Goal: Task Accomplishment & Management: Use online tool/utility

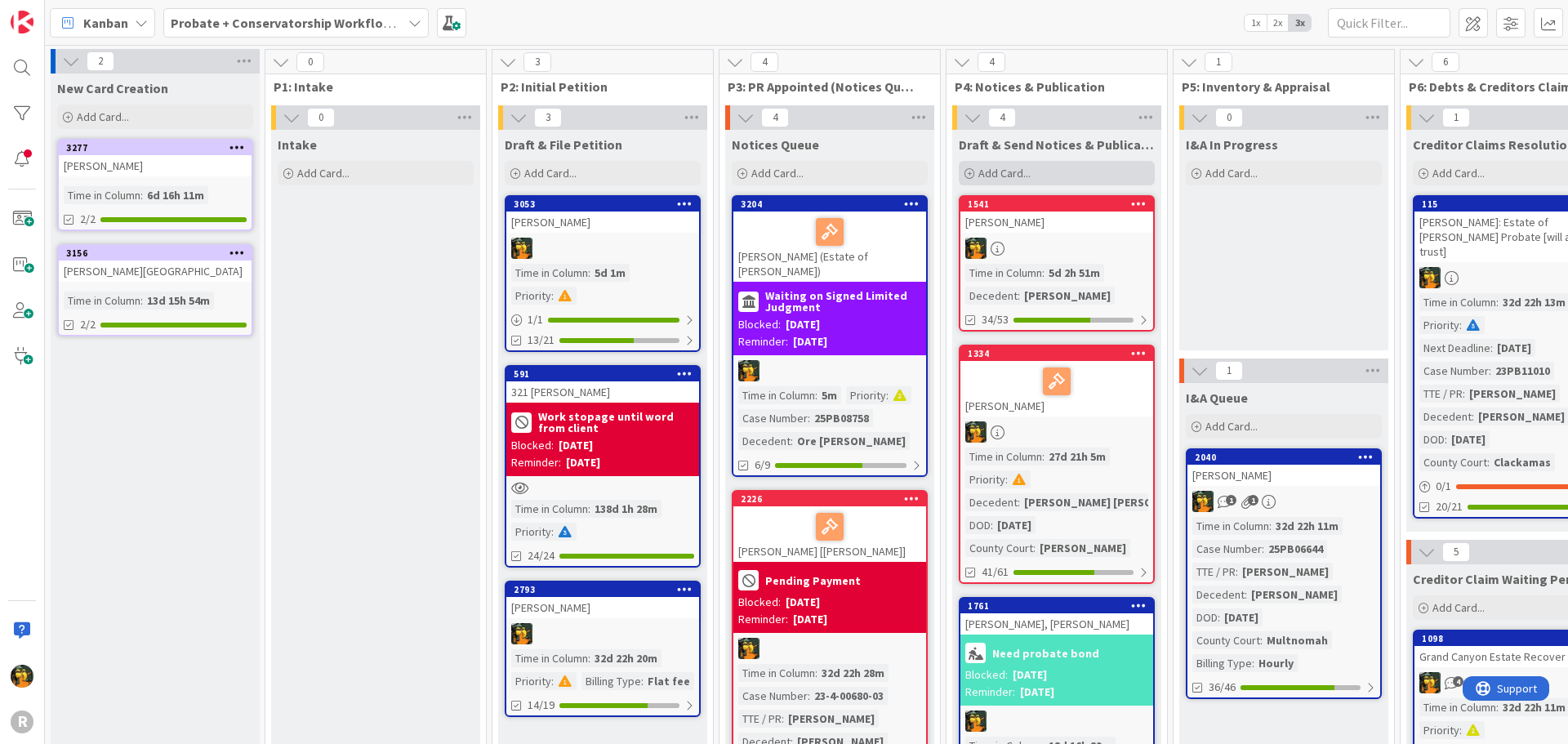
scroll to position [27, 313]
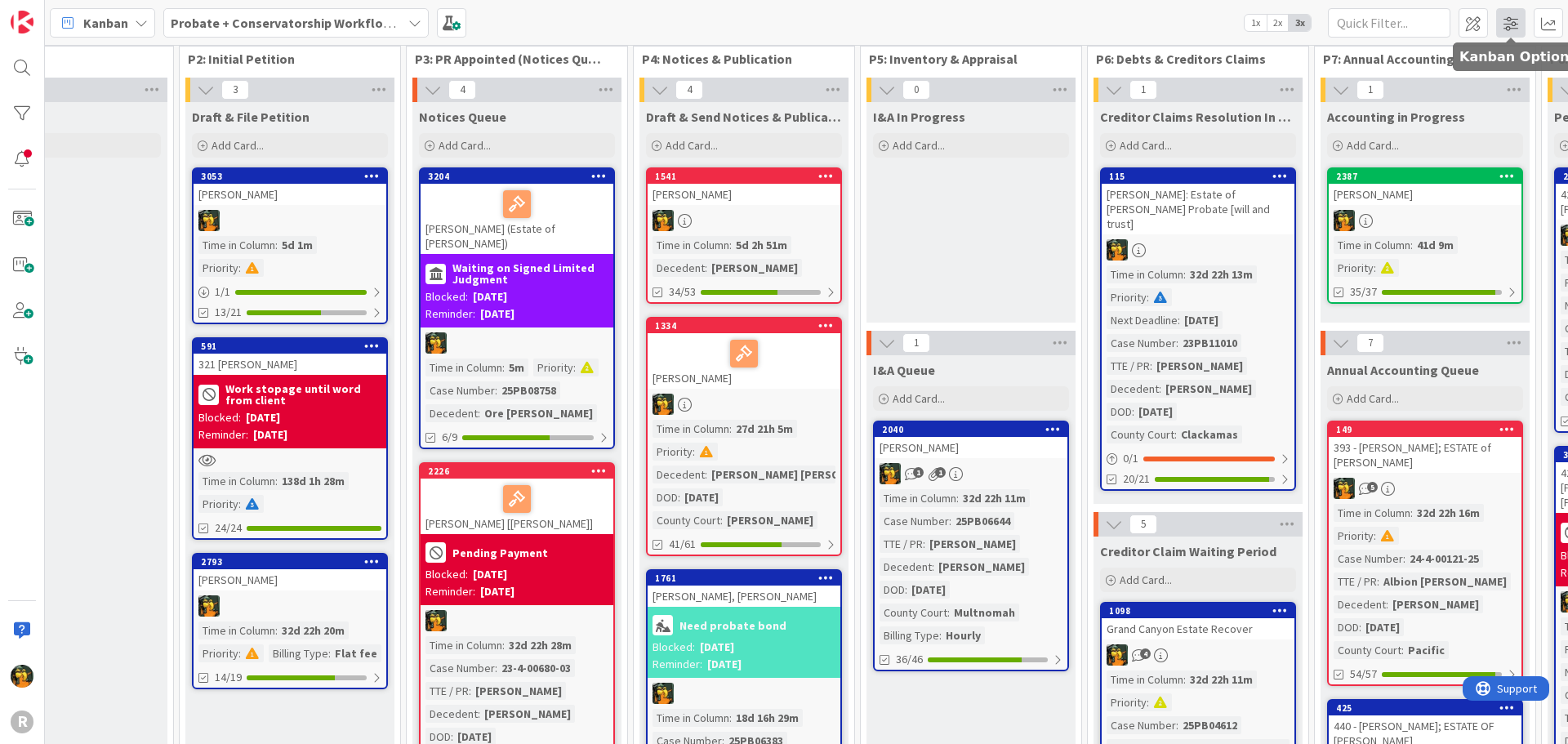
click at [1513, 22] on span at bounding box center [1510, 22] width 29 height 29
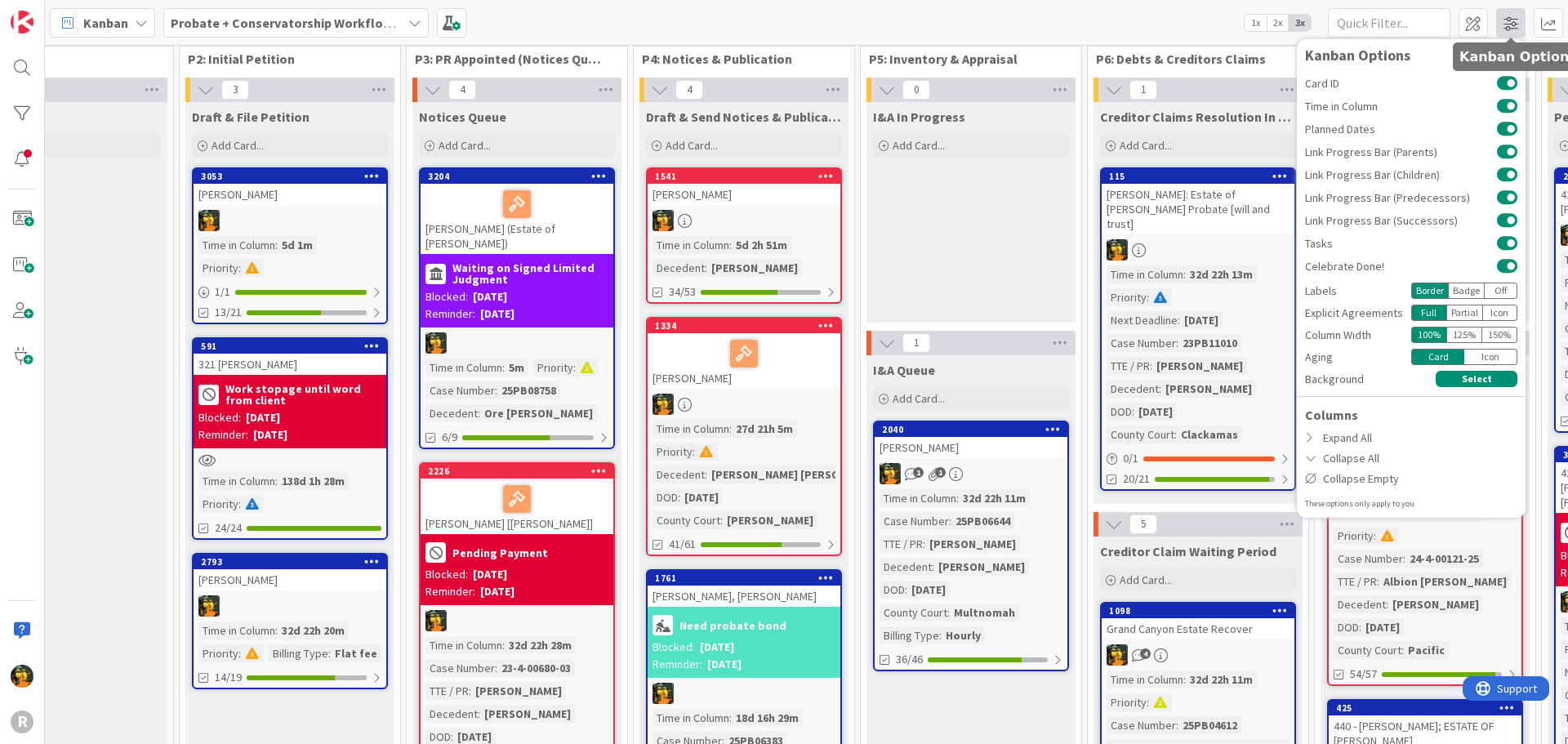
click at [1513, 22] on span at bounding box center [1510, 22] width 29 height 29
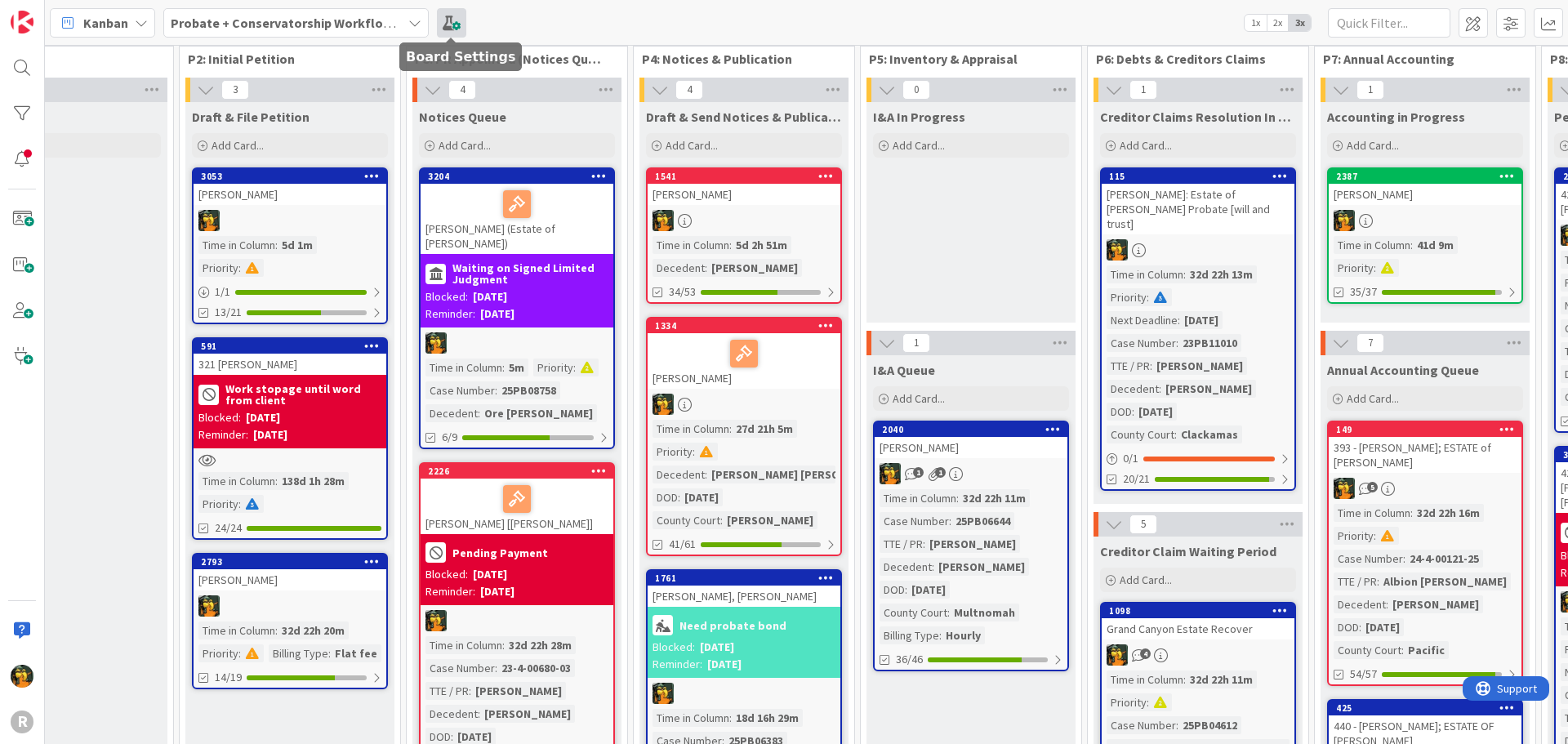
click at [447, 20] on span at bounding box center [451, 22] width 29 height 29
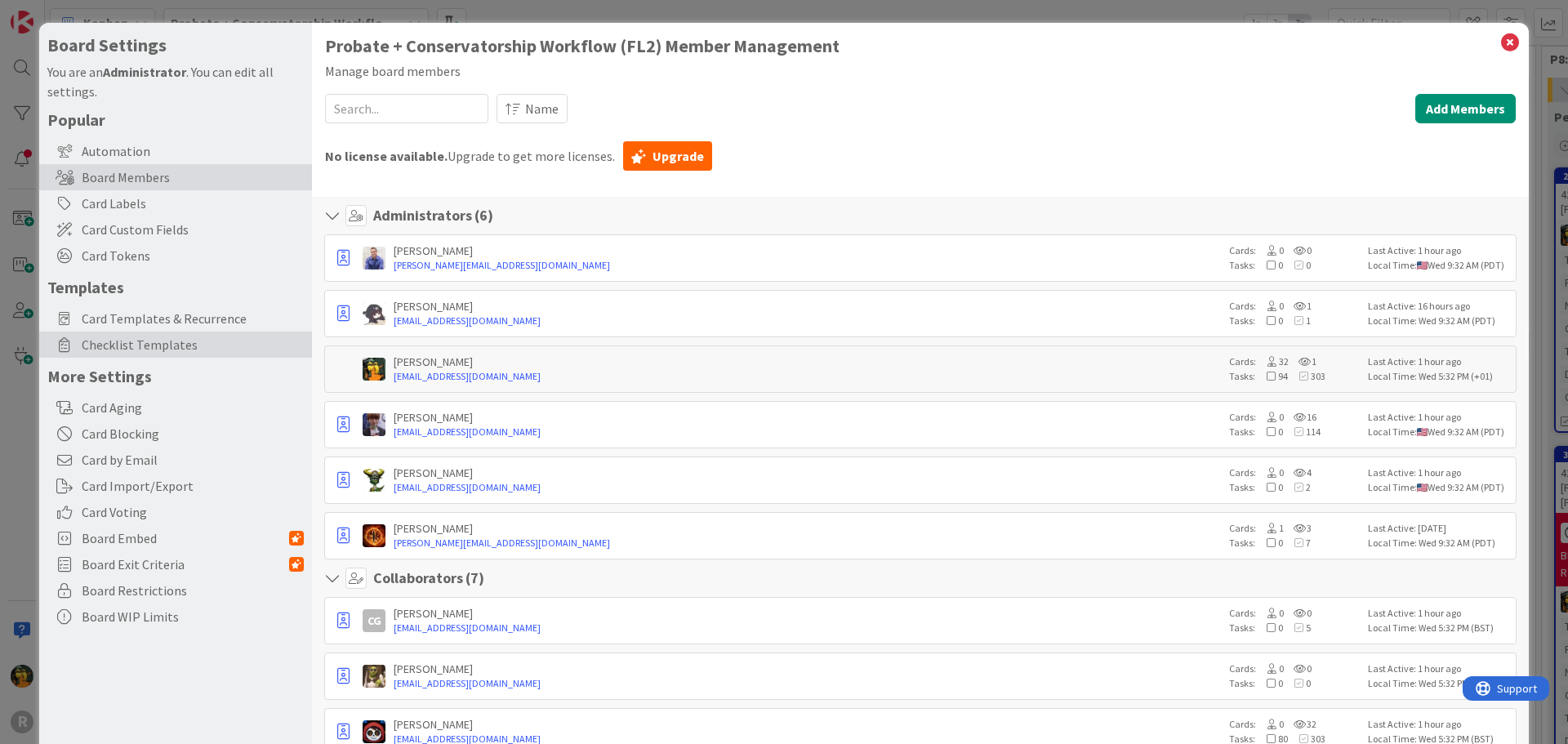
click at [149, 342] on span "Checklist Templates" at bounding box center [193, 345] width 222 height 20
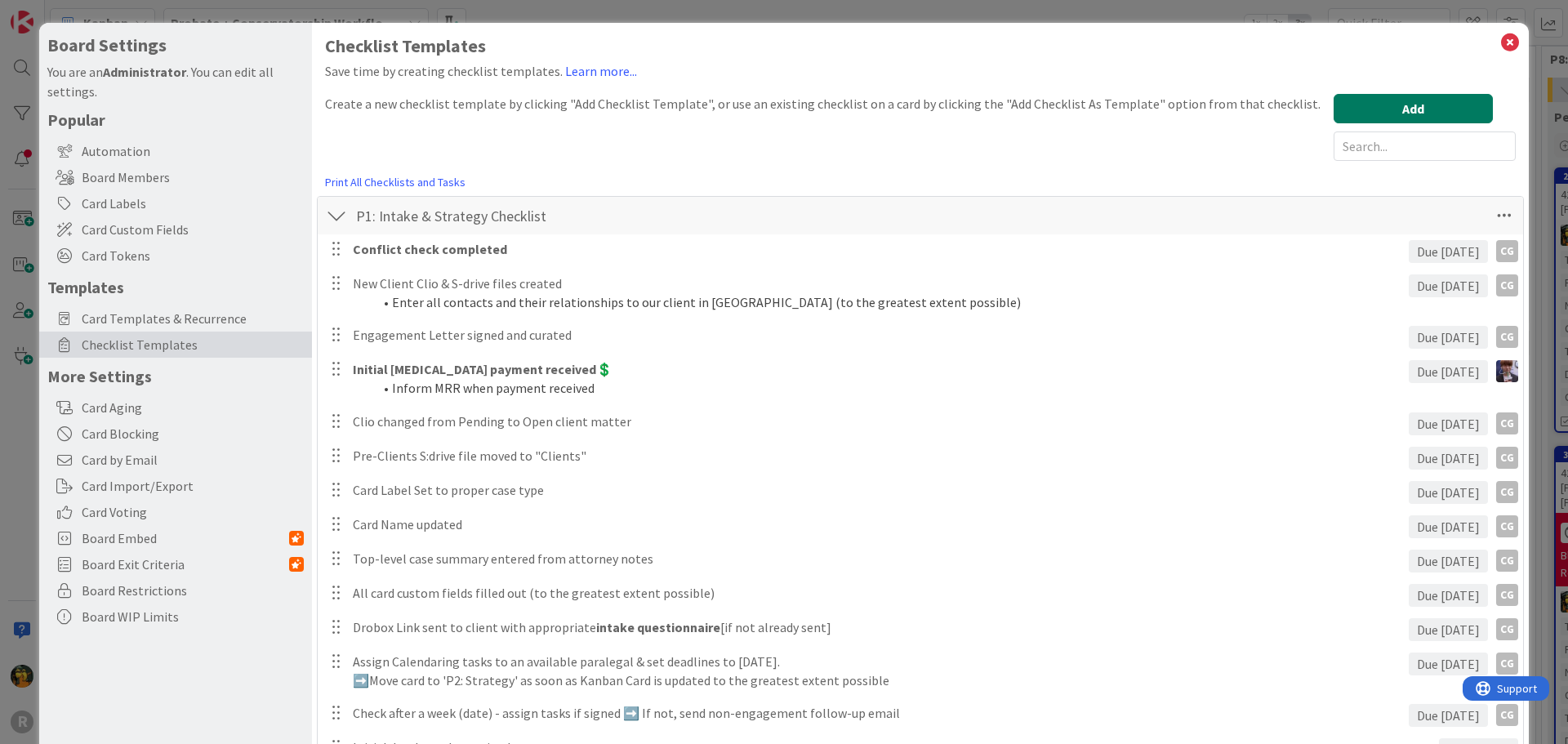
click at [1436, 116] on button "Add" at bounding box center [1413, 108] width 159 height 29
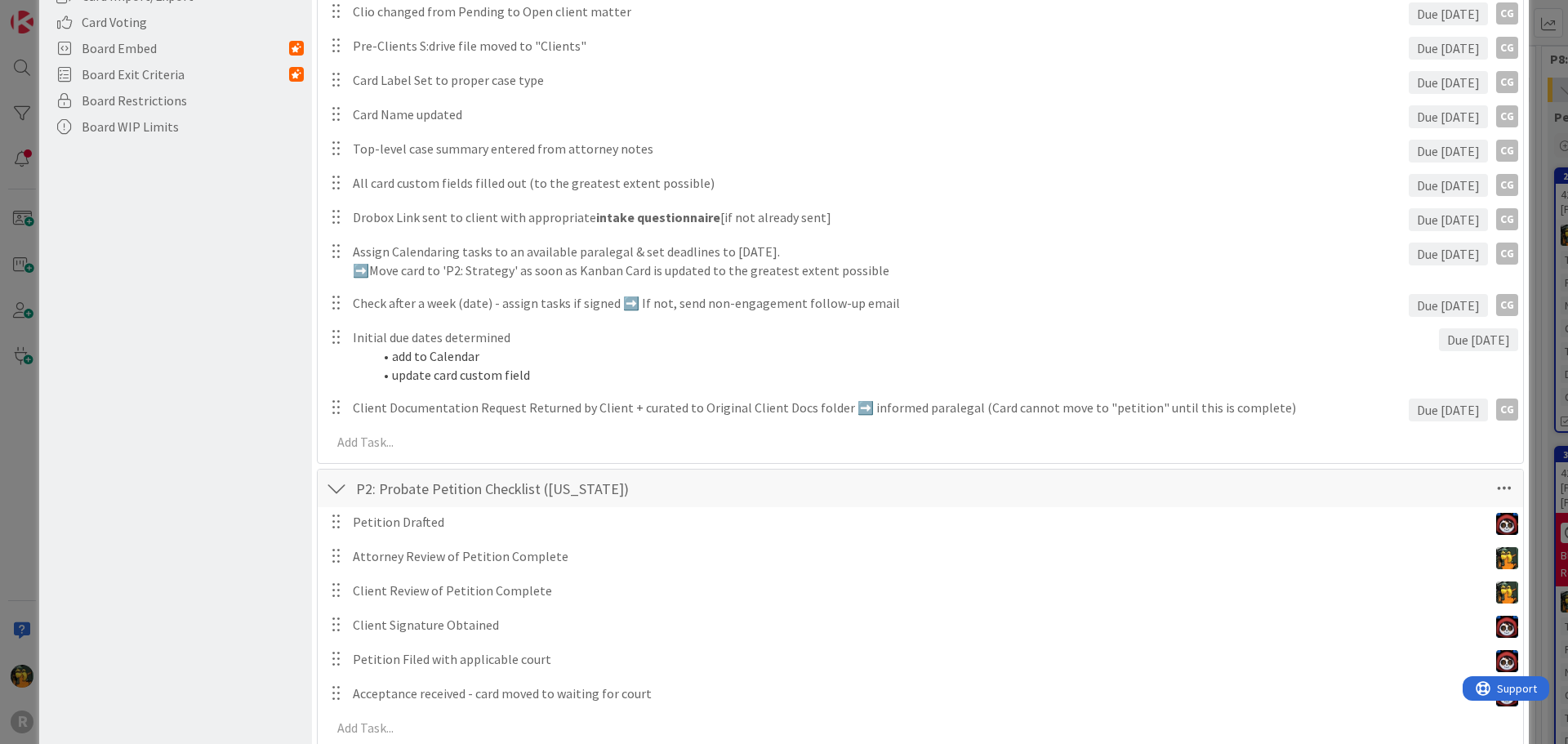
scroll to position [0, 0]
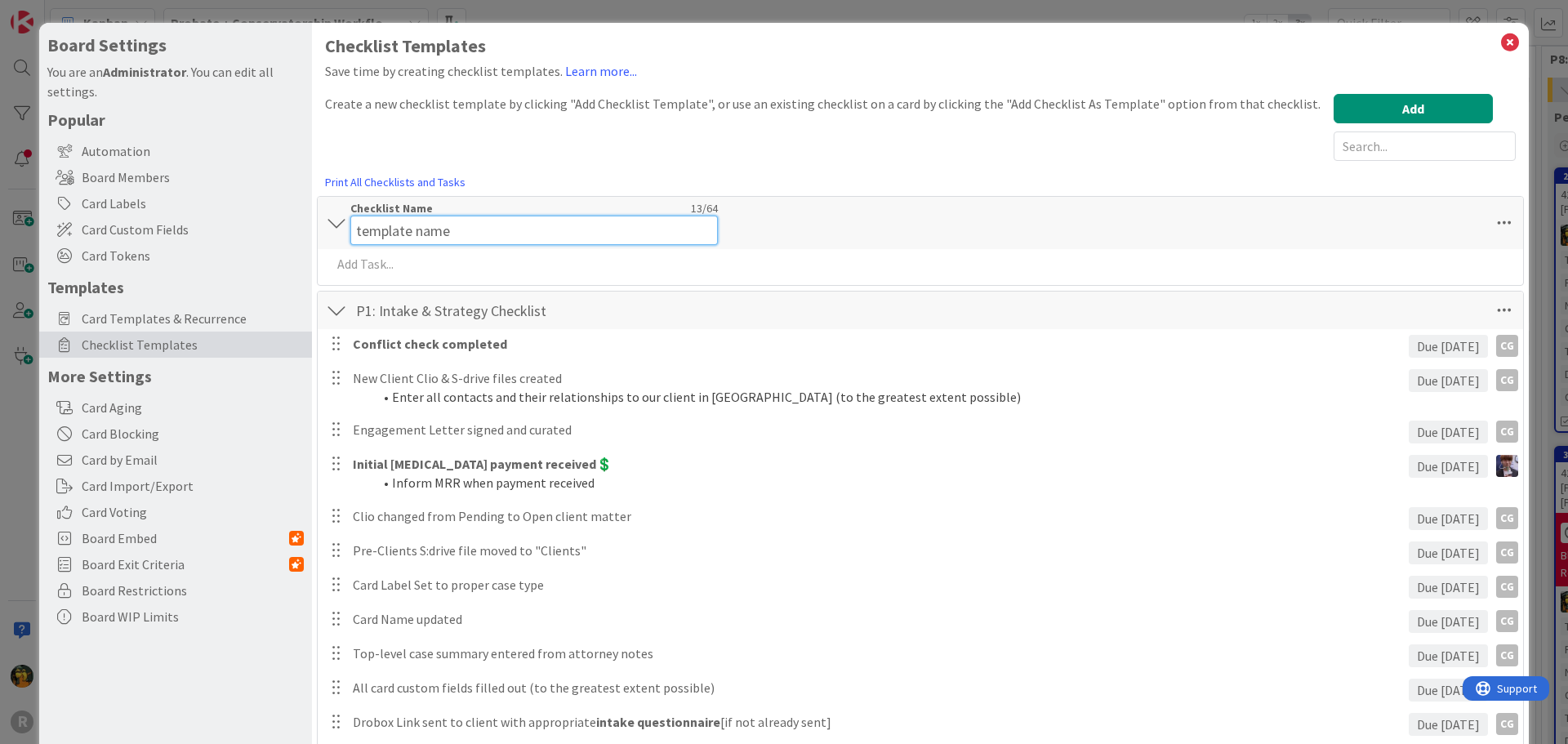
click at [418, 216] on input "template name" at bounding box center [534, 230] width 368 height 29
drag, startPoint x: 463, startPoint y: 224, endPoint x: 275, endPoint y: 237, distance: 188.4
type input "Notice Checklist [[US_STATE]]"
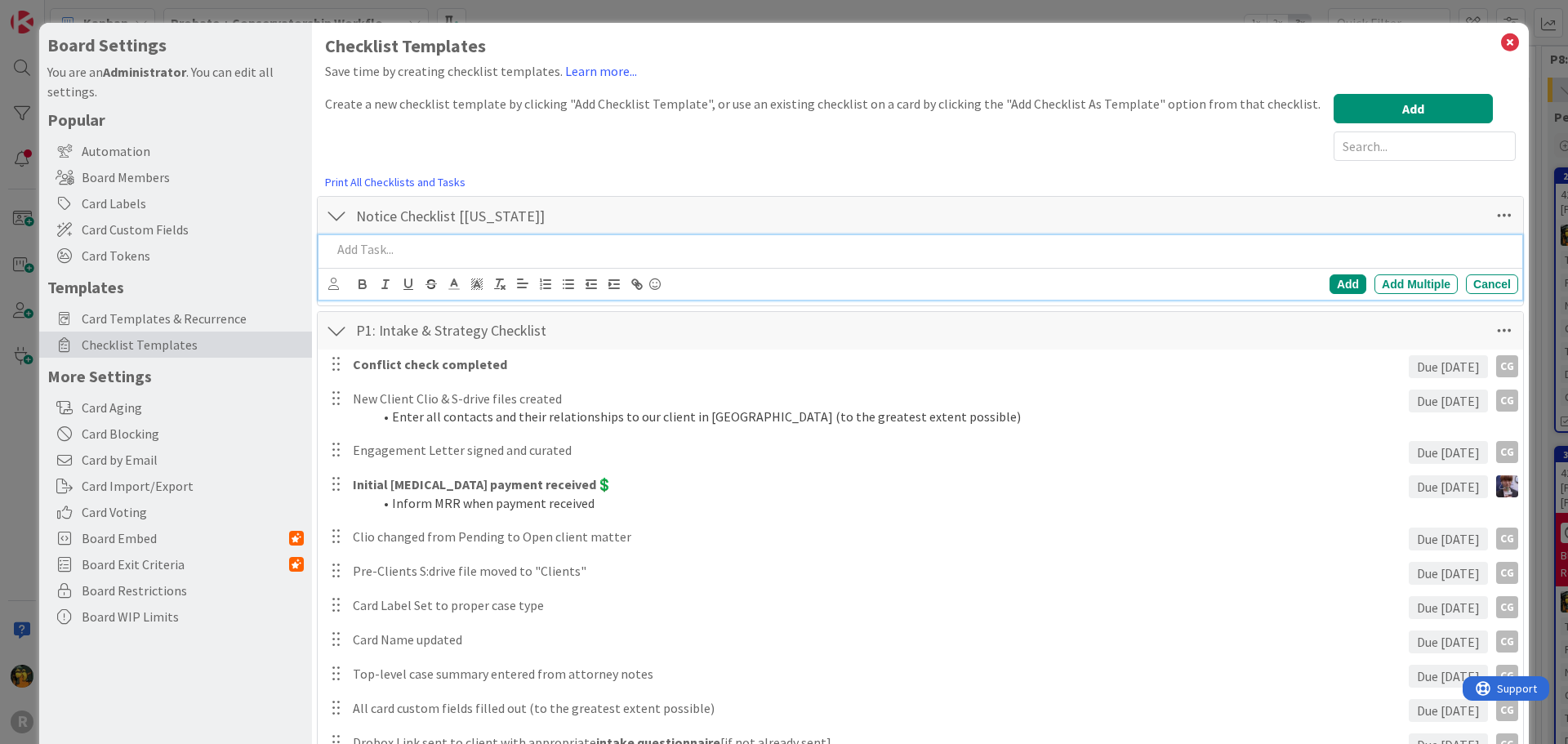
click at [429, 271] on div "Add Add Multiple Cancel" at bounding box center [920, 267] width 1204 height 64
click at [520, 252] on p "Deadline for notice to heirs" at bounding box center [922, 249] width 1180 height 19
click at [334, 285] on icon at bounding box center [333, 283] width 11 height 12
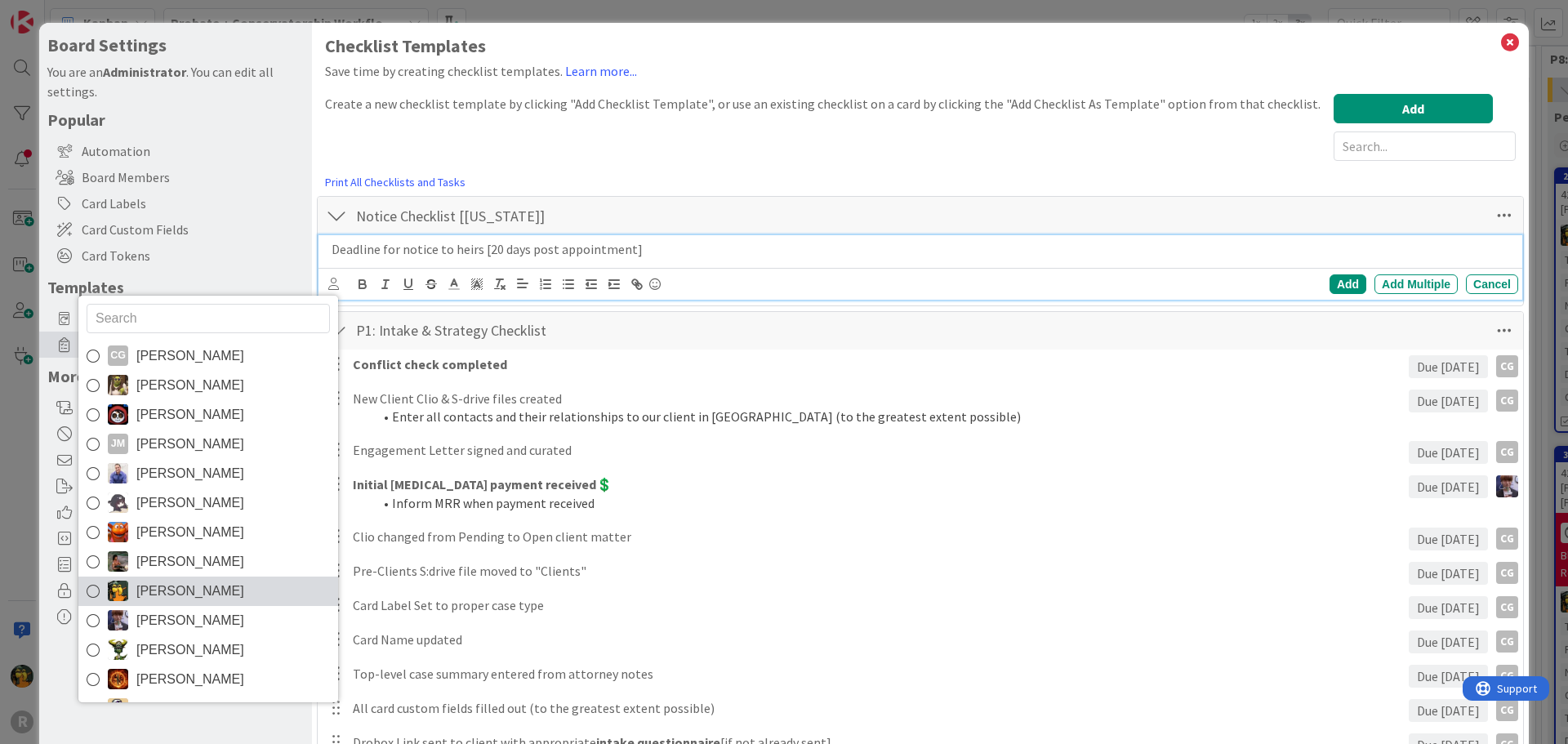
click at [193, 590] on span "[PERSON_NAME]" at bounding box center [190, 591] width 108 height 24
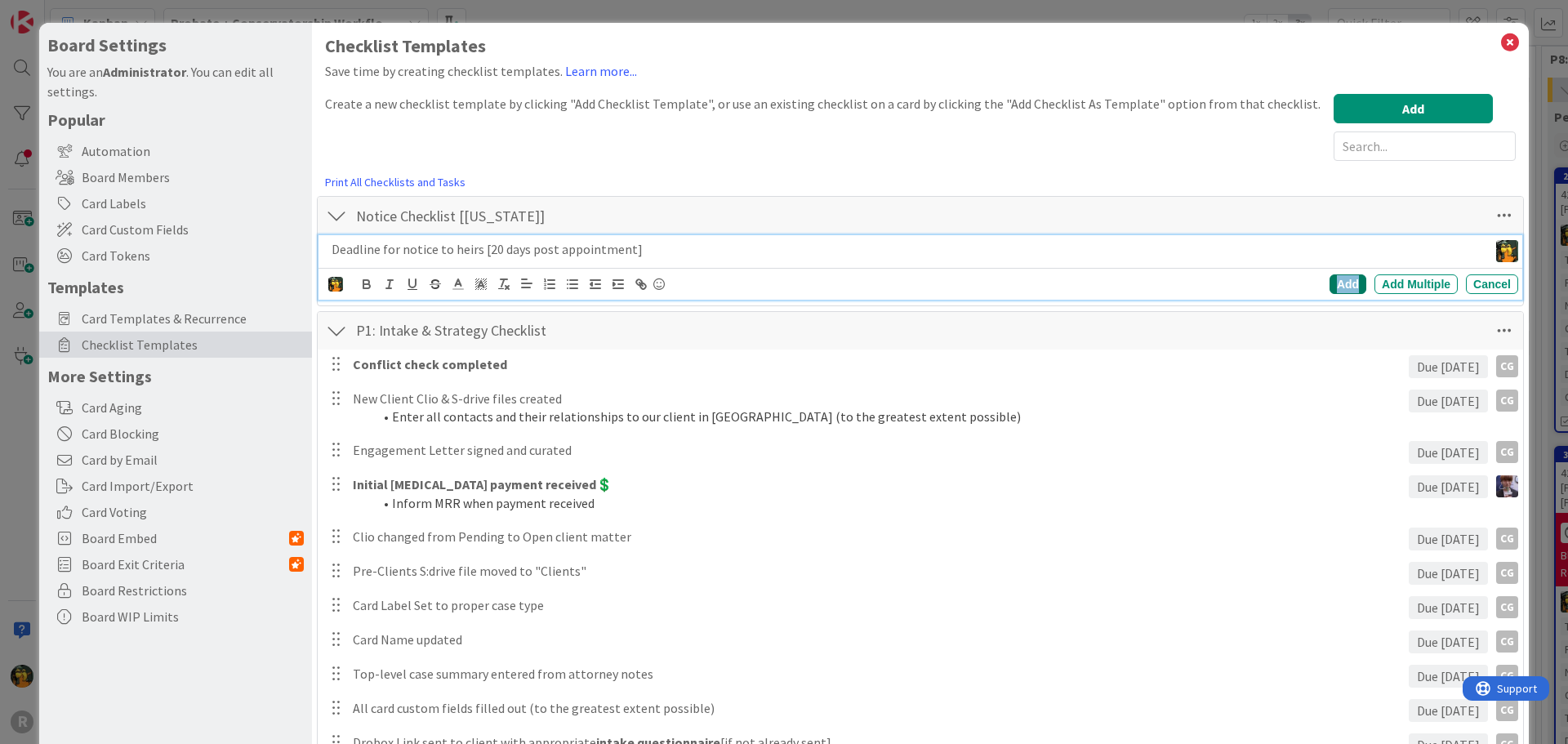
click at [1335, 284] on div "Add" at bounding box center [1348, 284] width 37 height 20
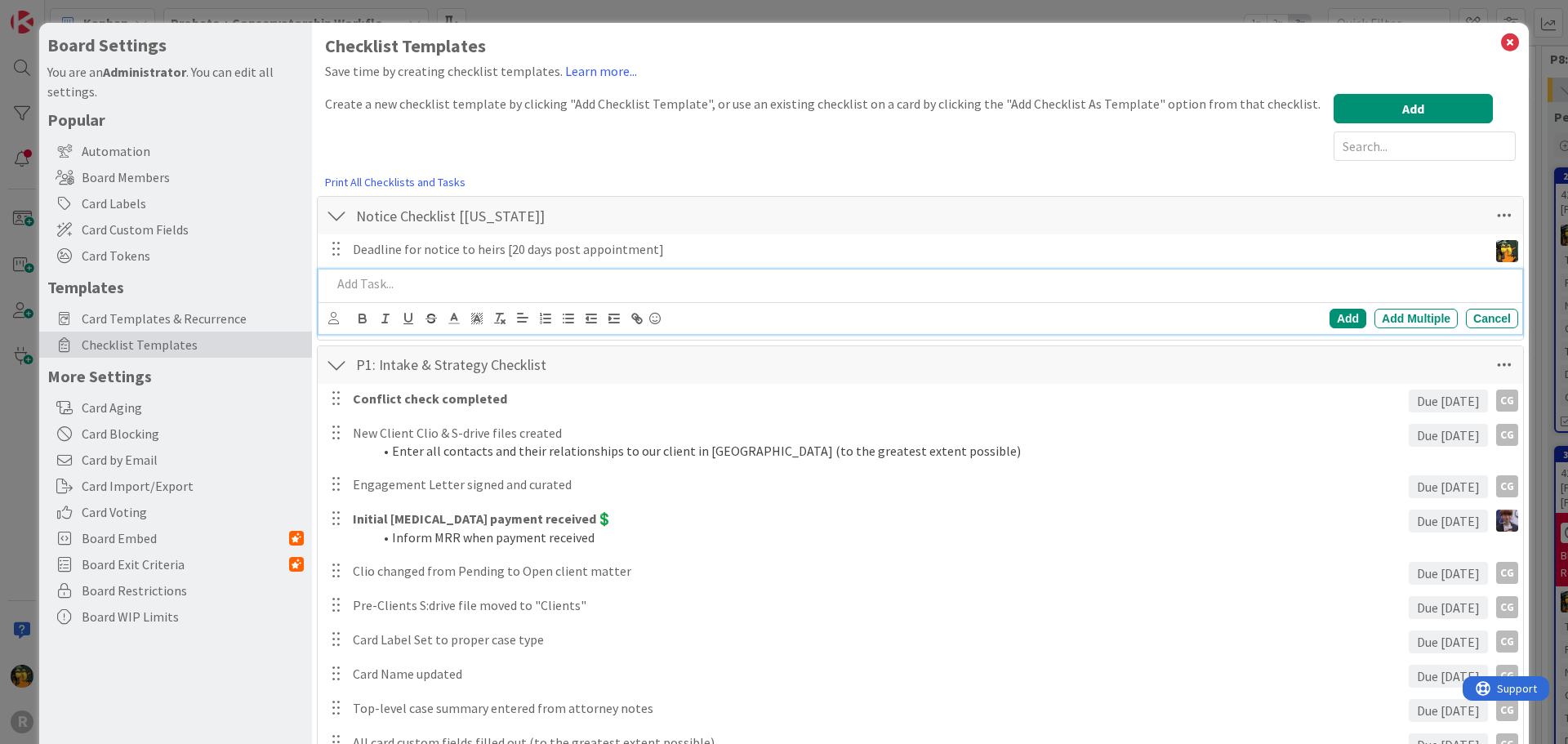
click at [458, 269] on div at bounding box center [921, 283] width 1193 height 28
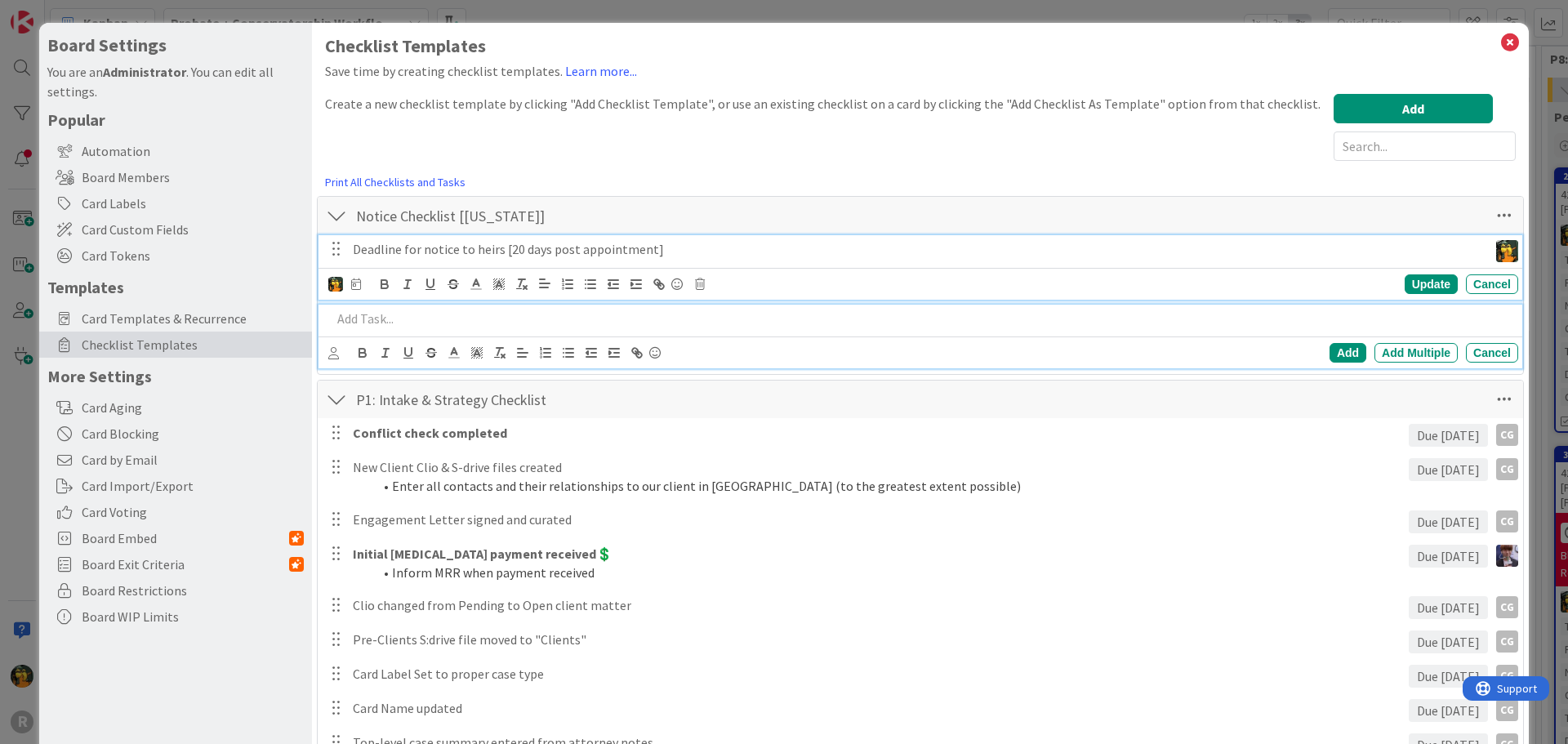
click at [621, 249] on p "Deadline for notice to heirs [20 days post appointment]" at bounding box center [917, 249] width 1129 height 19
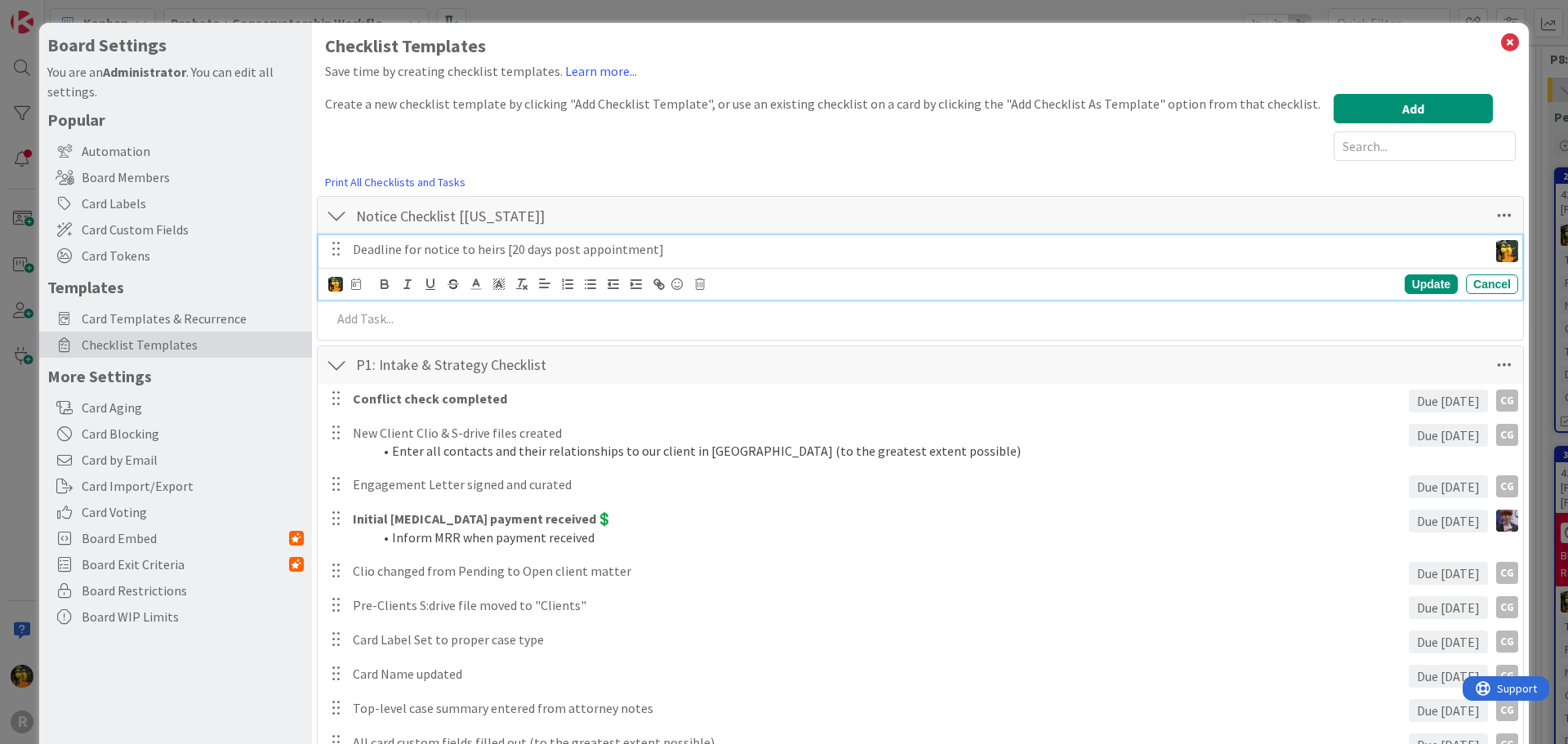
click at [647, 245] on p "Deadline for notice to heirs [20 days post appointment]" at bounding box center [917, 249] width 1129 height 19
click at [971, 154] on div "Create a new checklist template by clicking "Add Checklist Template", or use an…" at bounding box center [823, 127] width 995 height 67
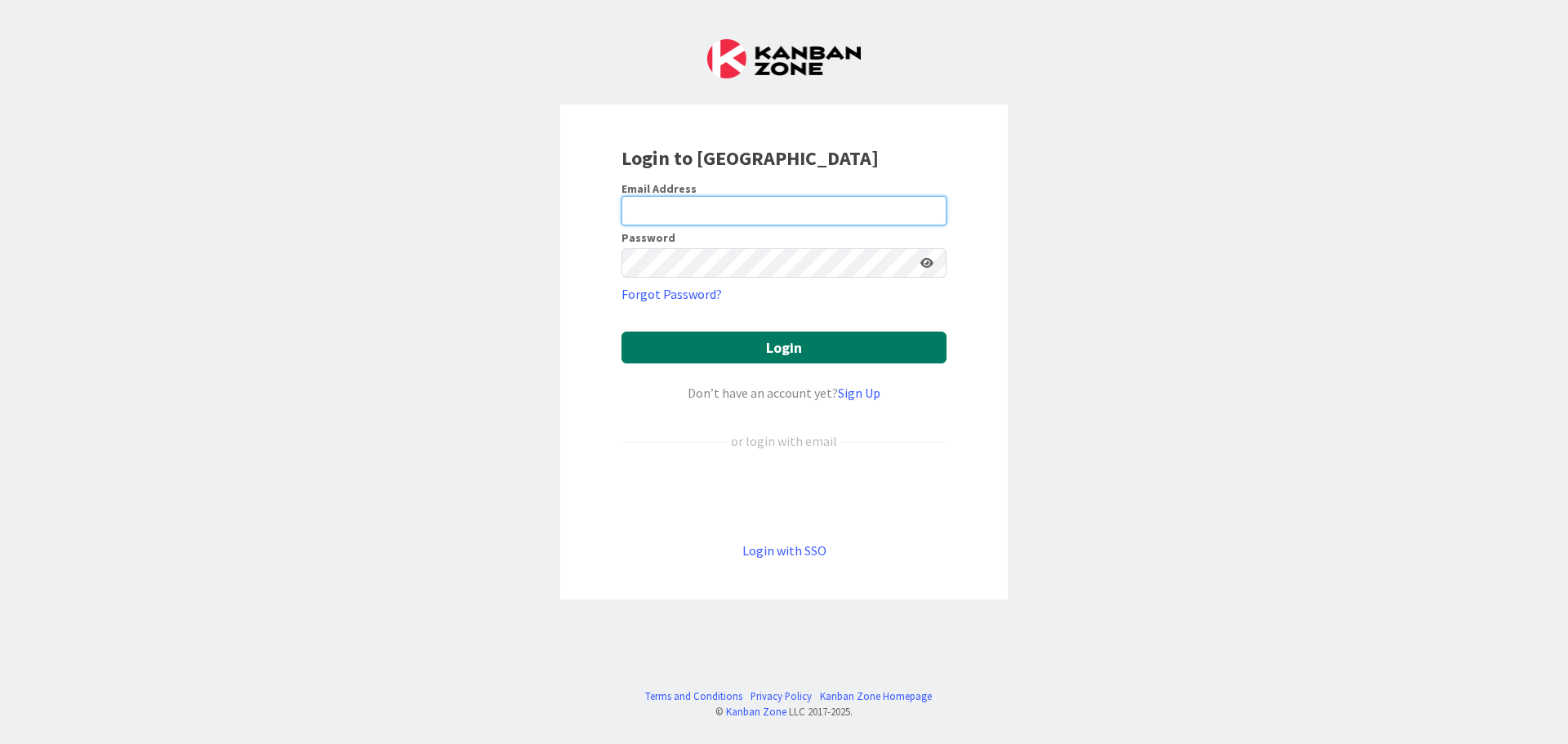
type input "[EMAIL_ADDRESS][DOMAIN_NAME]"
click at [739, 342] on button "Login" at bounding box center [784, 347] width 325 height 32
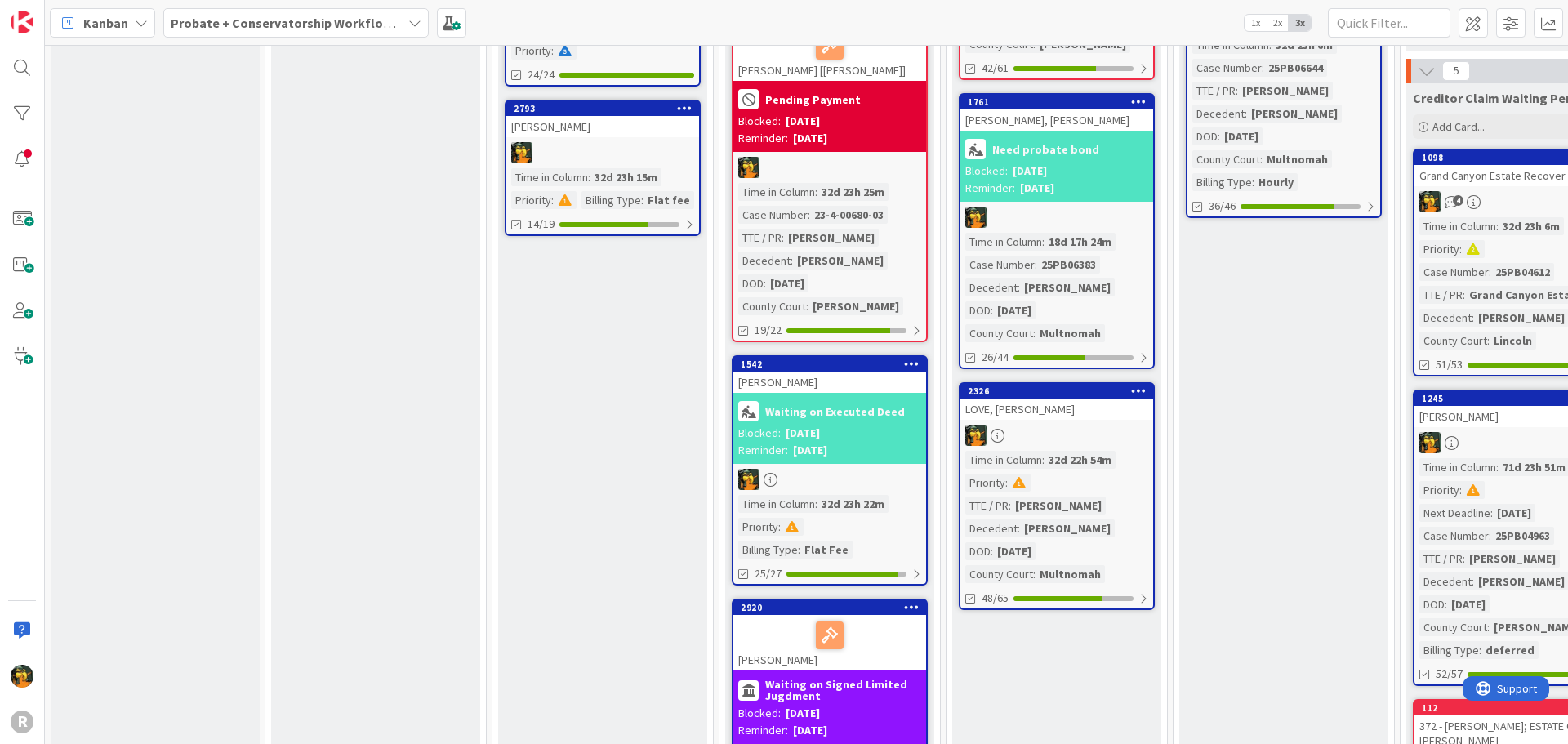
scroll to position [572, 0]
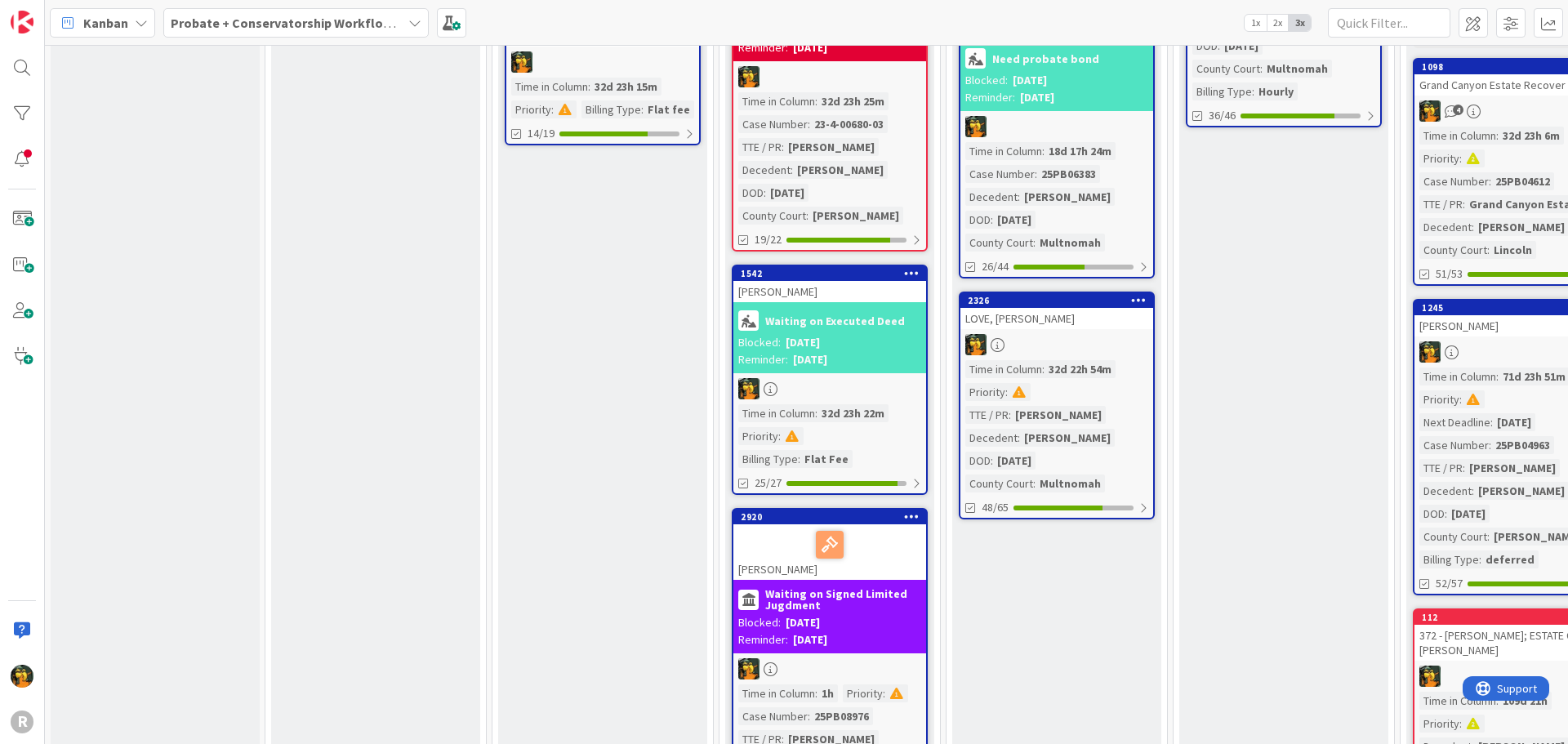
click at [227, 91] on div "New Card Creation Add Card... 3277 GIRARD, Janine Time in Column : 6d 17h 6m 2/…" at bounding box center [155, 582] width 209 height 2161
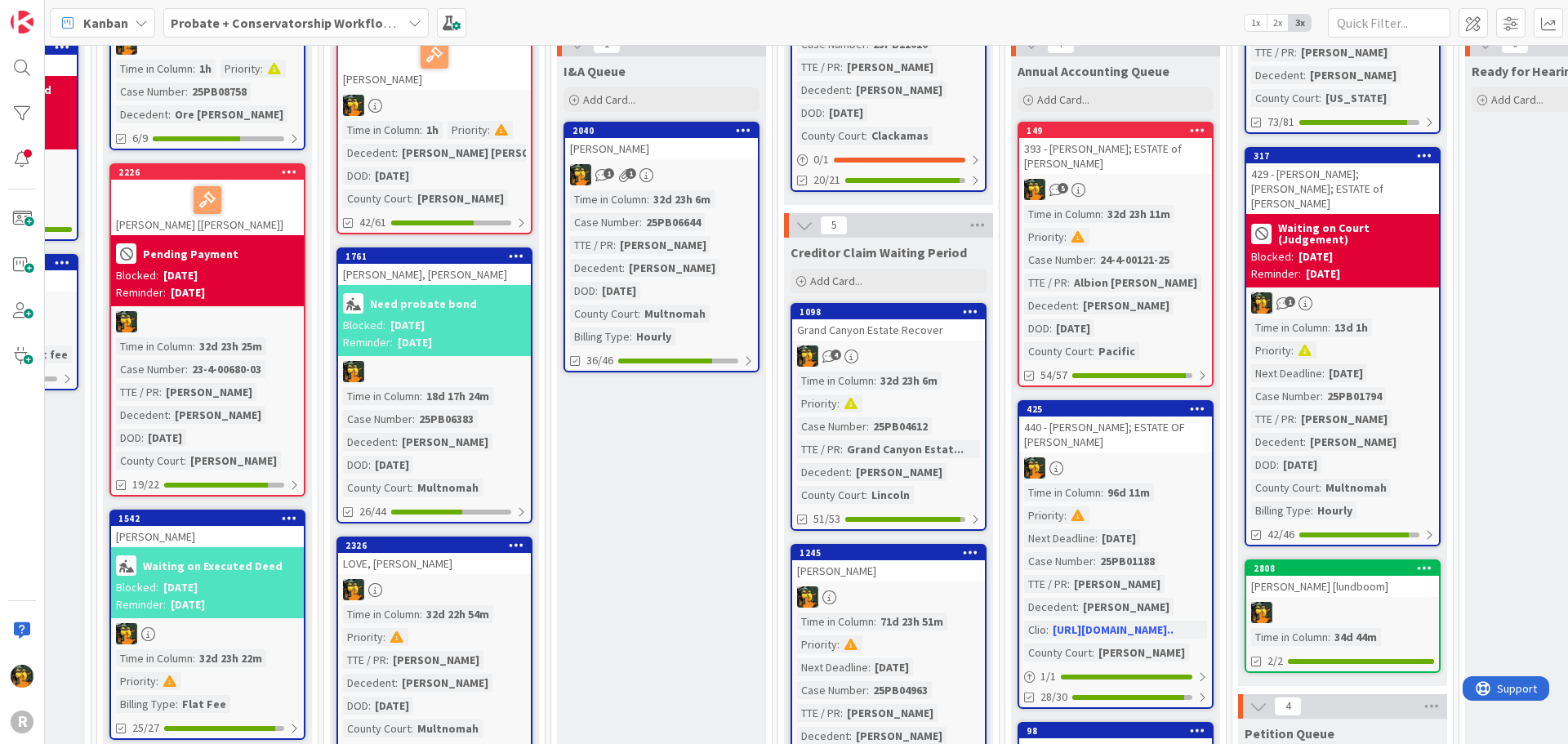
scroll to position [327, 0]
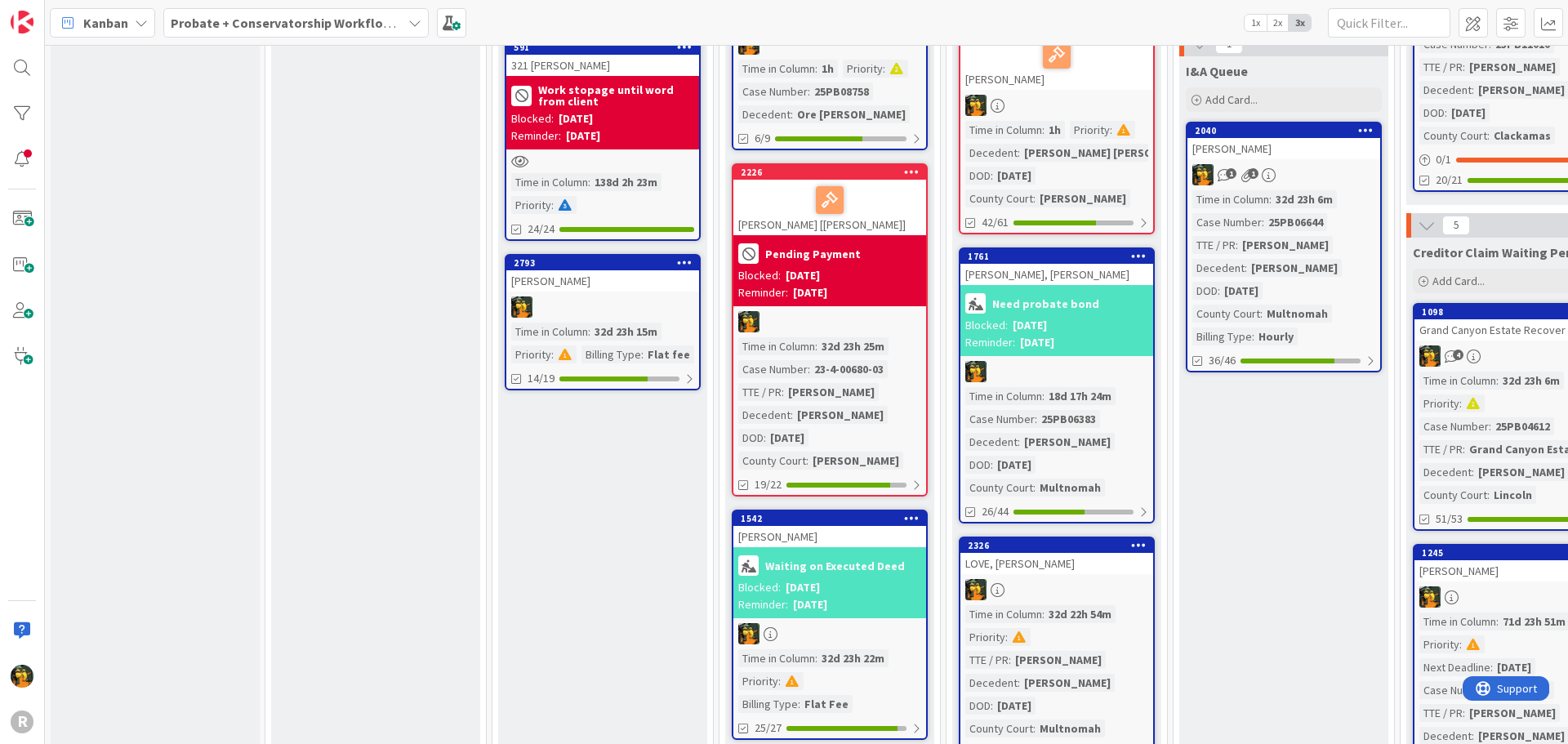
click at [678, 167] on div at bounding box center [602, 161] width 193 height 14
